Goal: Share content

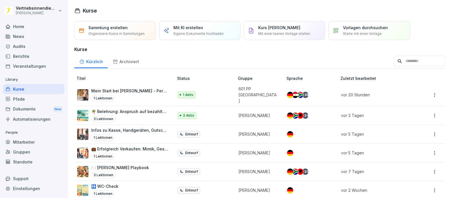
click at [34, 105] on div "Dokumente New" at bounding box center [34, 109] width 62 height 10
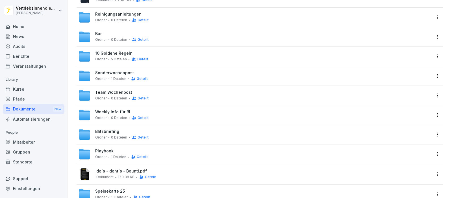
scroll to position [132, 0]
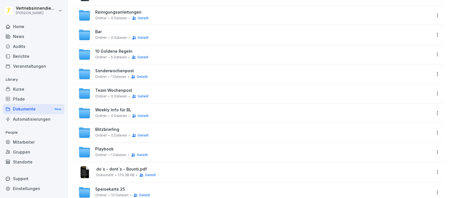
click at [117, 114] on span "0 Dateien" at bounding box center [119, 116] width 16 height 4
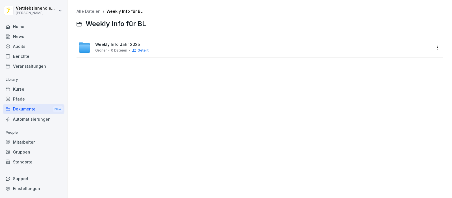
click at [109, 52] on div "[PERSON_NAME] 0 Dateien Geteilt" at bounding box center [121, 50] width 53 height 5
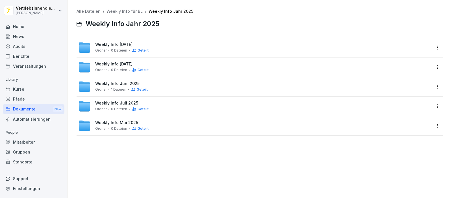
click at [171, 45] on div "Weekly Info [DATE] [PERSON_NAME] 0 Dateien Geteilt" at bounding box center [254, 47] width 353 height 12
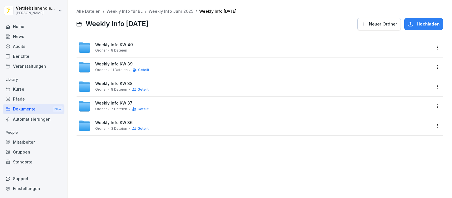
click at [430, 44] on html "Vertriebsinnendienst [PERSON_NAME] Home News Audits Berichte Veranstaltungen Li…" at bounding box center [226, 99] width 452 height 198
click at [400, 58] on div "Details" at bounding box center [399, 59] width 14 height 7
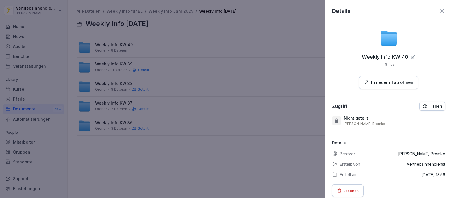
click at [430, 106] on p "Teilen" at bounding box center [436, 106] width 12 height 5
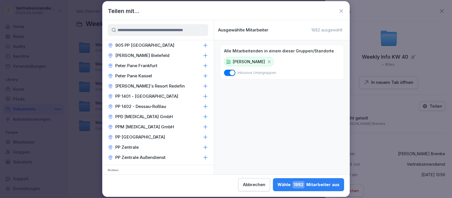
scroll to position [887, 0]
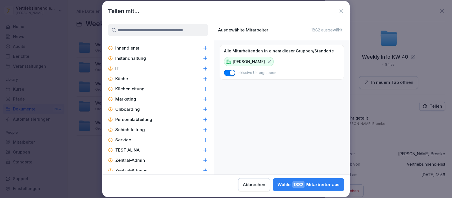
click at [144, 86] on p "Küchenleitung" at bounding box center [129, 89] width 29 height 6
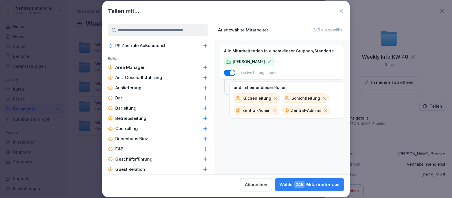
scroll to position [731, 0]
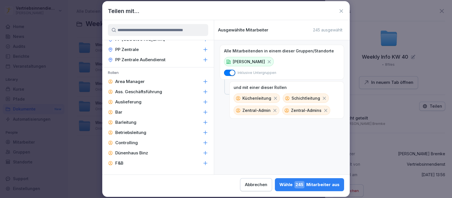
click at [203, 119] on icon at bounding box center [206, 122] width 6 height 6
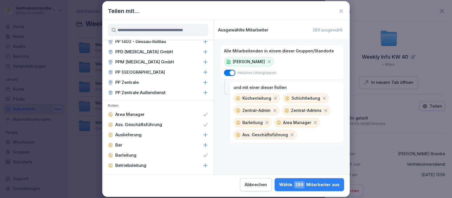
scroll to position [696, 0]
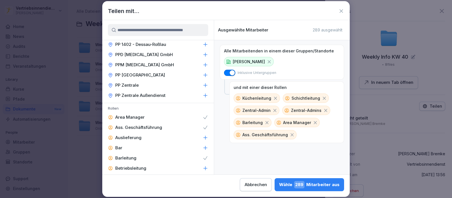
click at [144, 80] on div "PP Zentrale" at bounding box center [158, 85] width 112 height 10
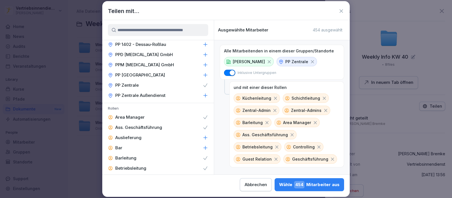
scroll to position [818, 0]
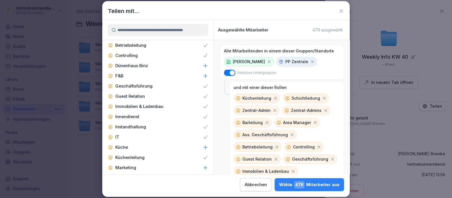
click at [135, 165] on p "Marketing" at bounding box center [125, 168] width 21 height 6
click at [311, 182] on div "[PERSON_NAME] 494 Mitarbeiter aus" at bounding box center [309, 184] width 61 height 7
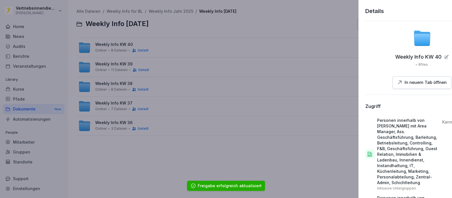
click at [40, 109] on div at bounding box center [226, 99] width 452 height 198
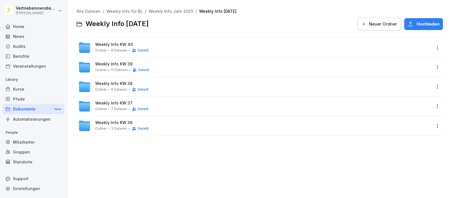
click at [85, 12] on link "Alle Dateien" at bounding box center [89, 11] width 24 height 5
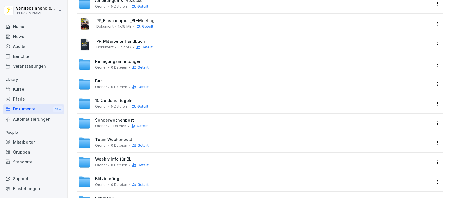
scroll to position [90, 0]
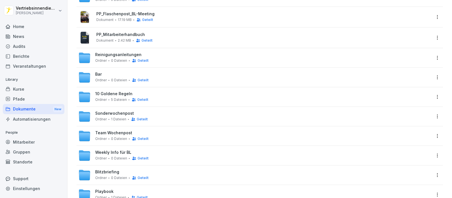
click at [107, 131] on span "Team Wochenpost" at bounding box center [113, 132] width 37 height 5
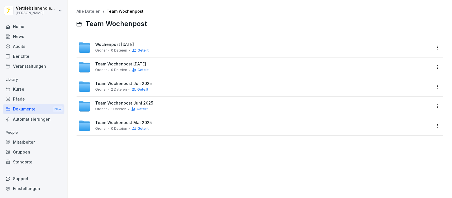
click at [197, 51] on div "Wochenpost [DATE] [PERSON_NAME] 0 Dateien Geteilt" at bounding box center [254, 47] width 353 height 12
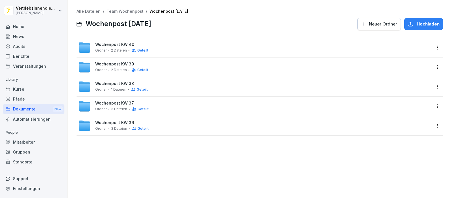
click at [161, 49] on div "Wochenpost KW 40 [PERSON_NAME] 2 Dateien Geteilt" at bounding box center [254, 47] width 353 height 12
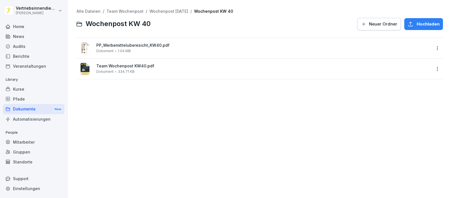
click at [31, 107] on div "Dokumente New" at bounding box center [34, 109] width 62 height 10
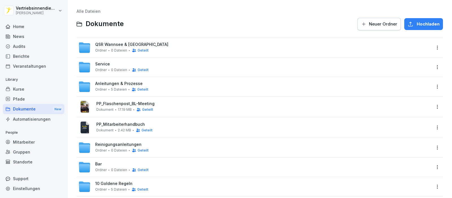
click at [20, 37] on div "News" at bounding box center [34, 36] width 62 height 10
